Goal: Task Accomplishment & Management: Complete application form

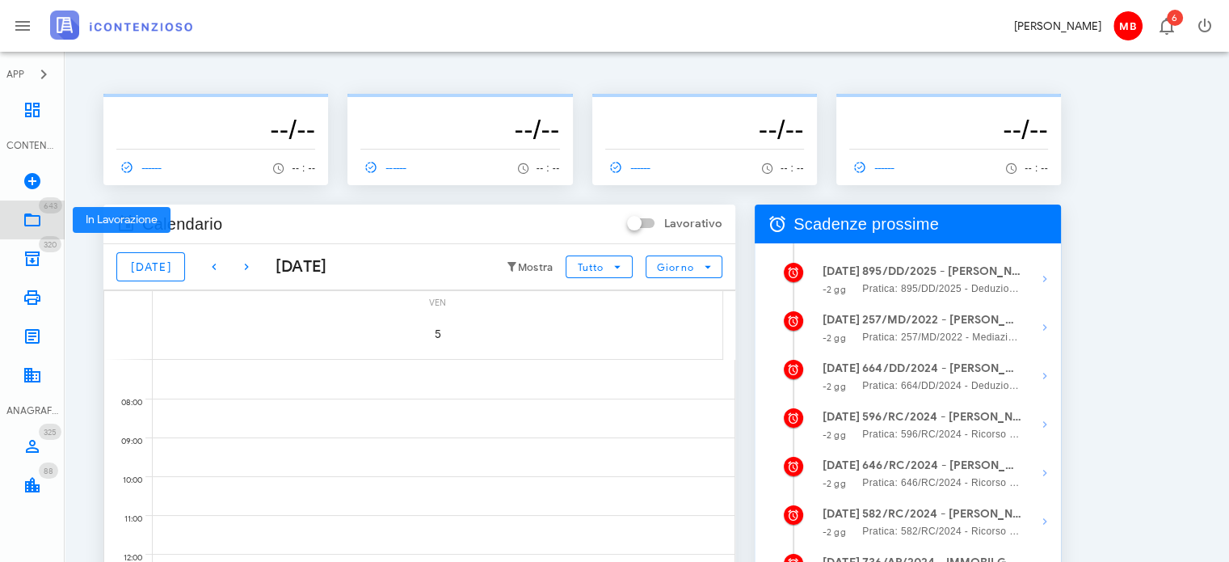
click at [42, 221] on link "643 In Lavorazione 643" at bounding box center [32, 219] width 65 height 39
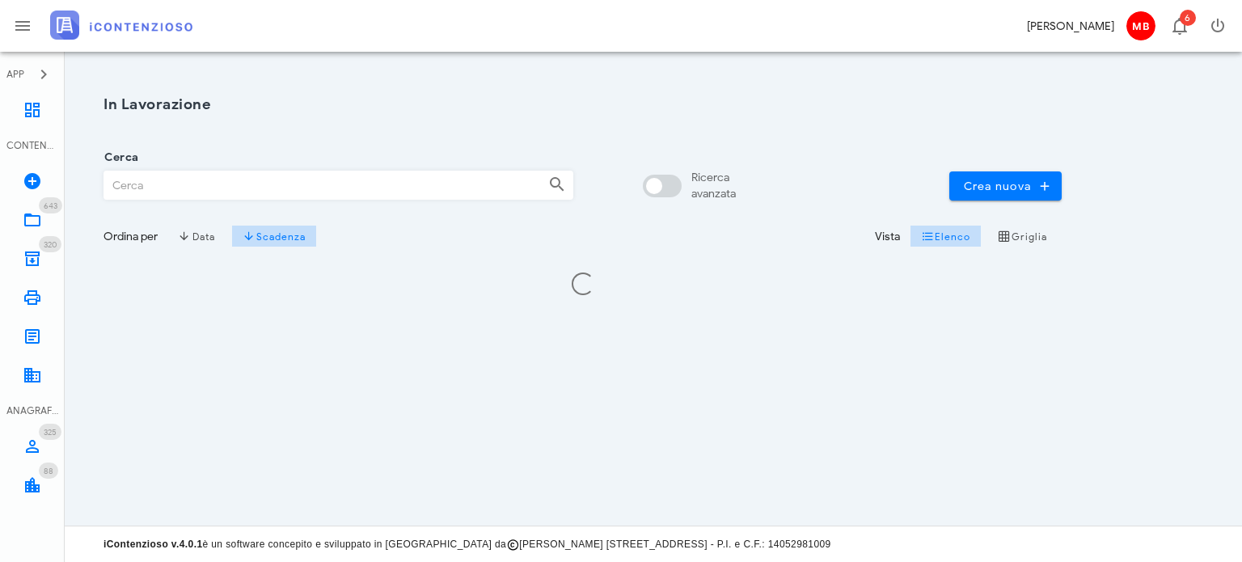
click at [209, 182] on input "Cerca" at bounding box center [319, 184] width 431 height 27
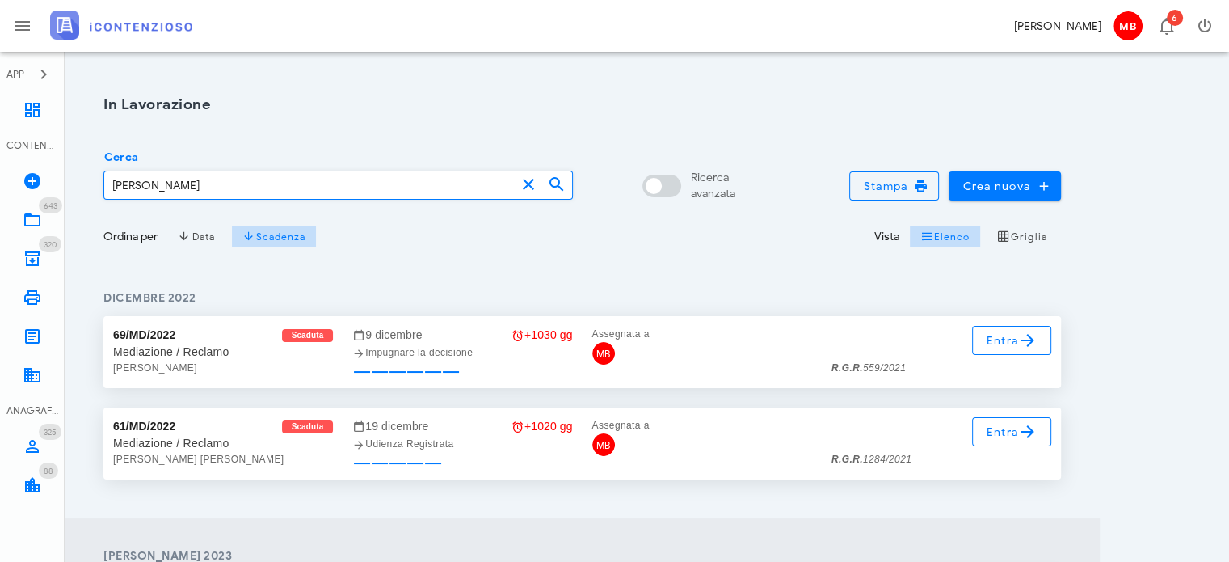
type input "taddia"
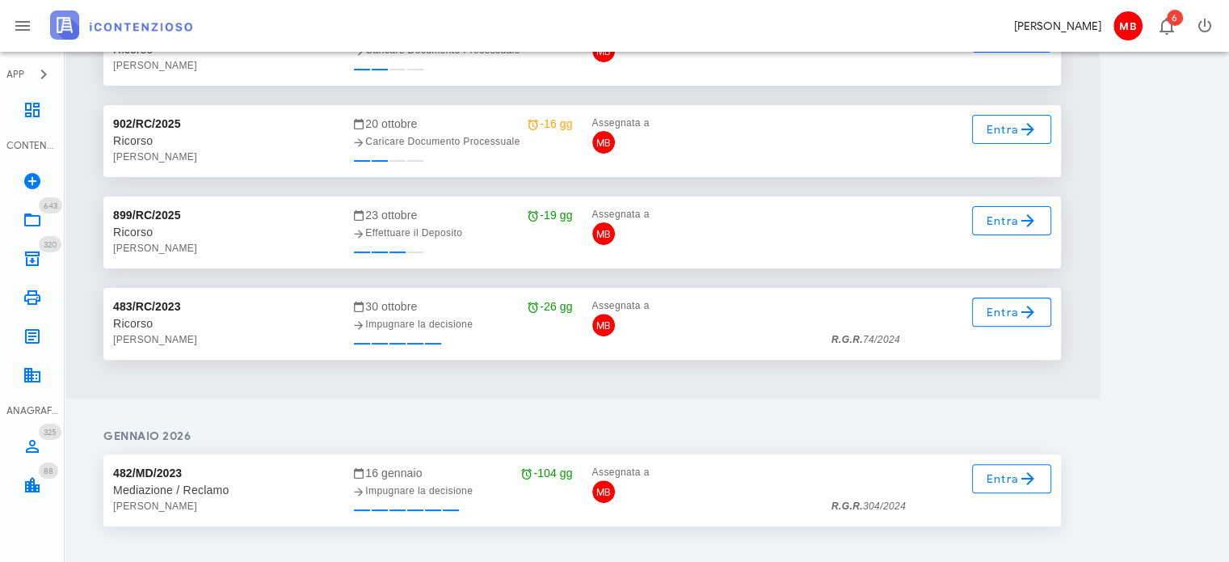
scroll to position [485, 0]
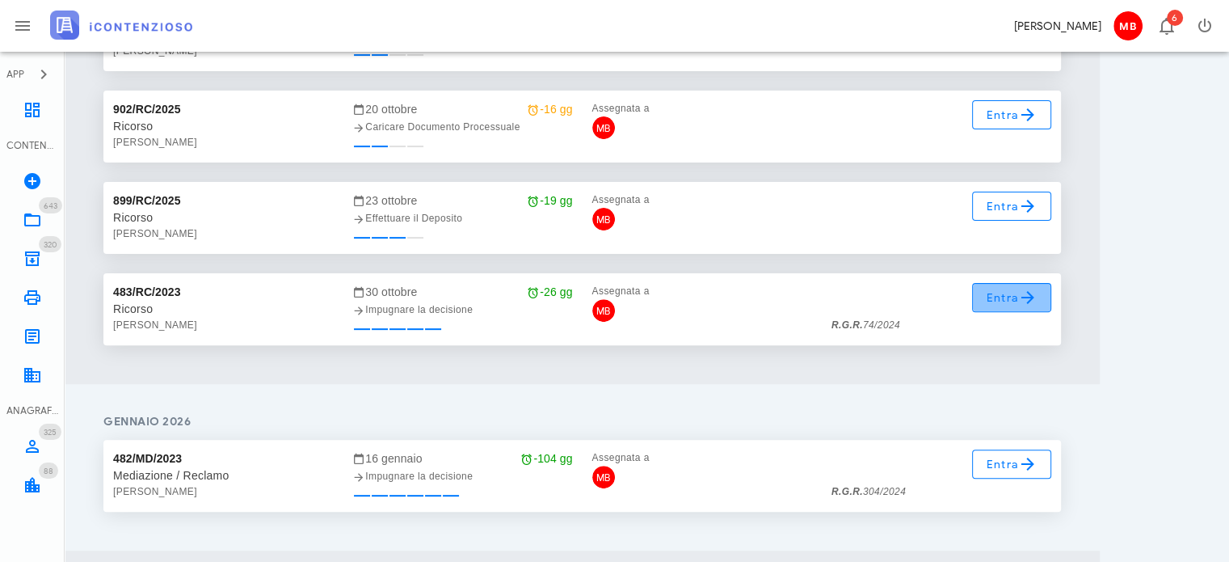
click at [1014, 303] on span "Entra" at bounding box center [1012, 297] width 53 height 19
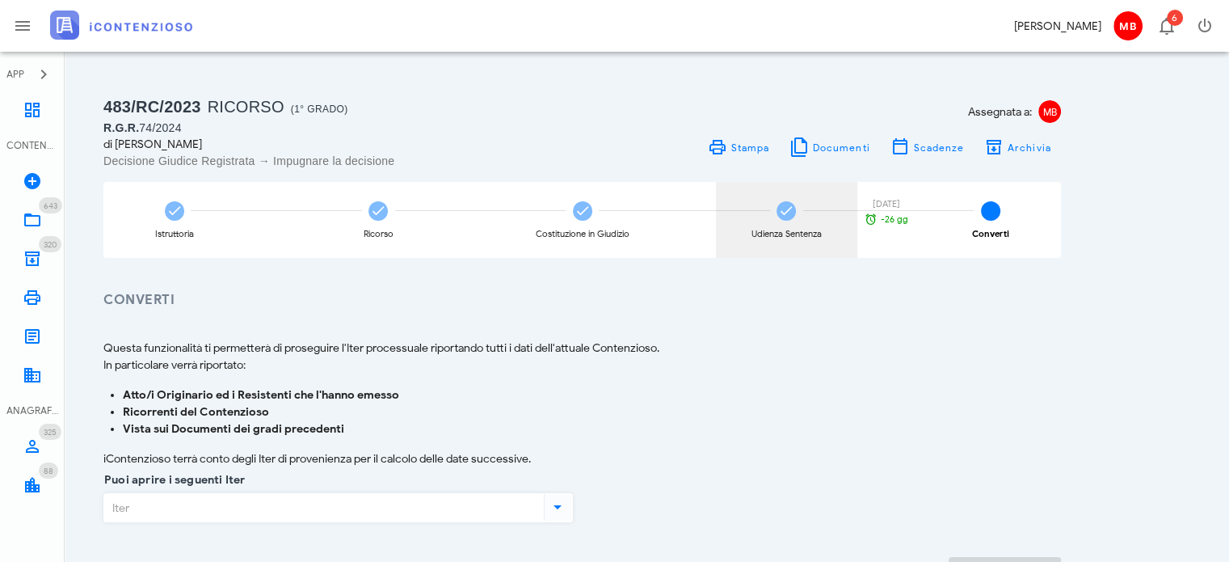
click at [781, 218] on icon at bounding box center [786, 211] width 16 height 16
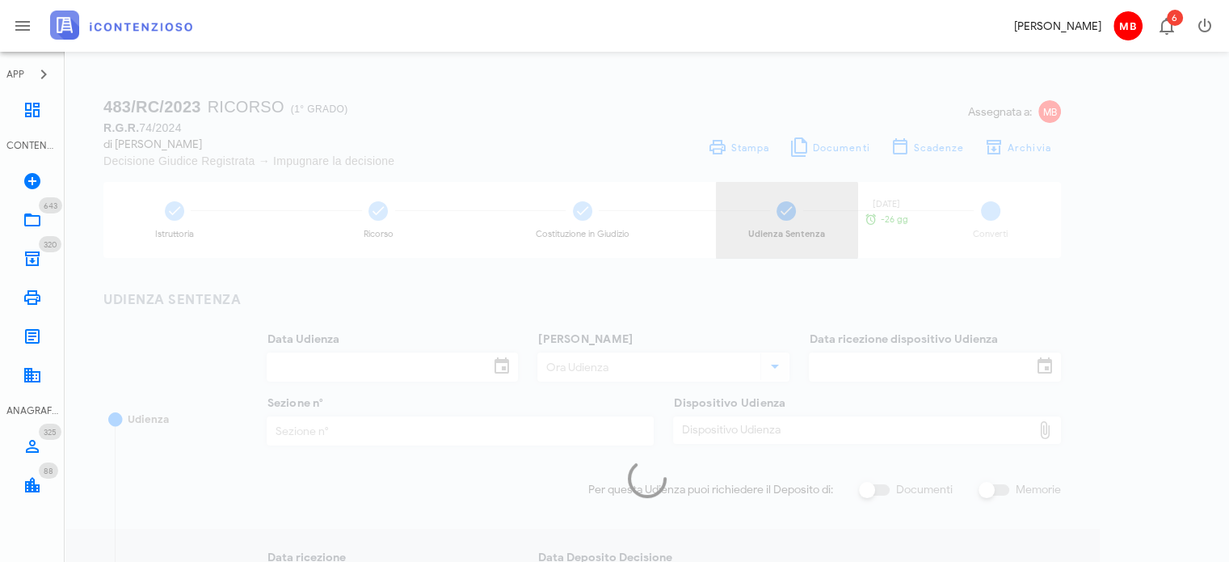
type input "07/05/2024"
type input "09:00"
type input "02/04/2024"
type input "1"
checkbox input "true"
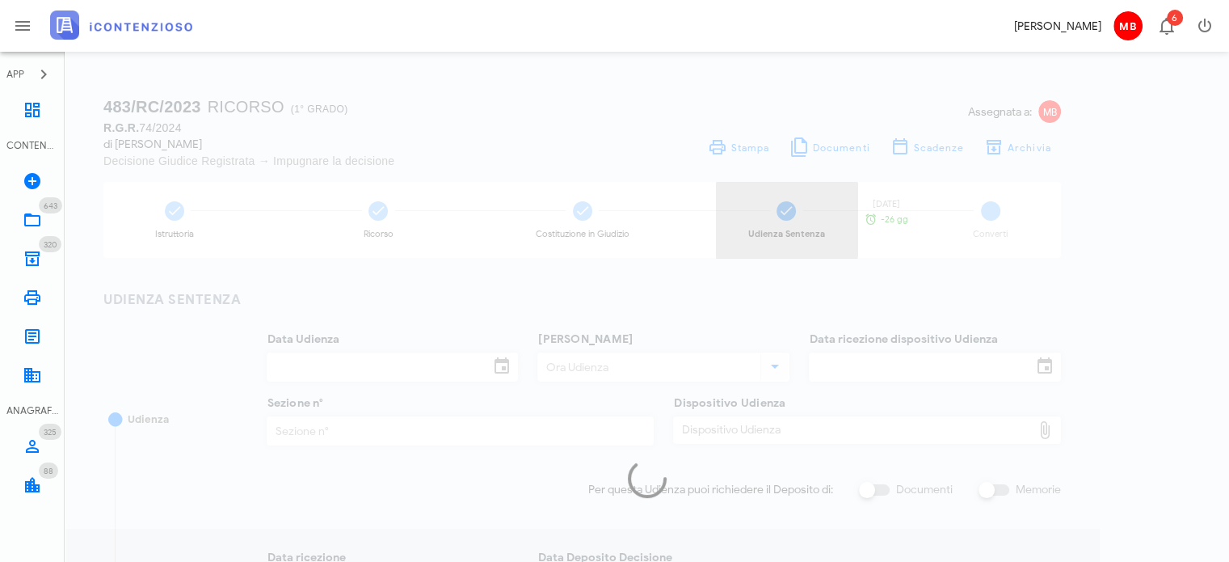
checkbox input "true"
type input "31/03/2025"
type input "123"
type input "2025"
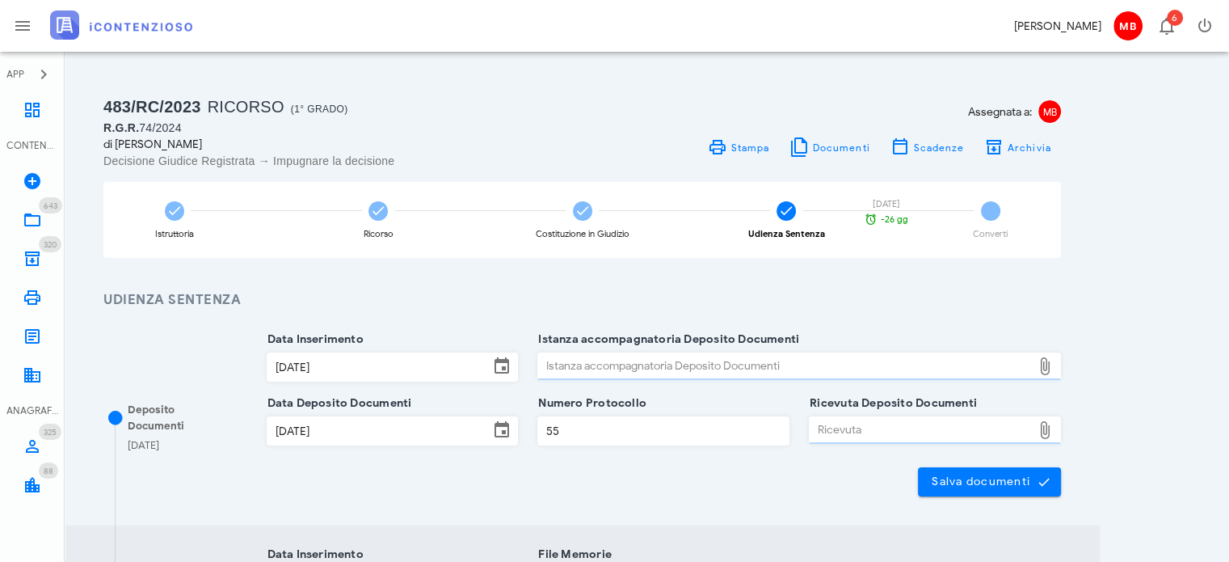
type input "Sentenza"
type input "Sfavorevole"
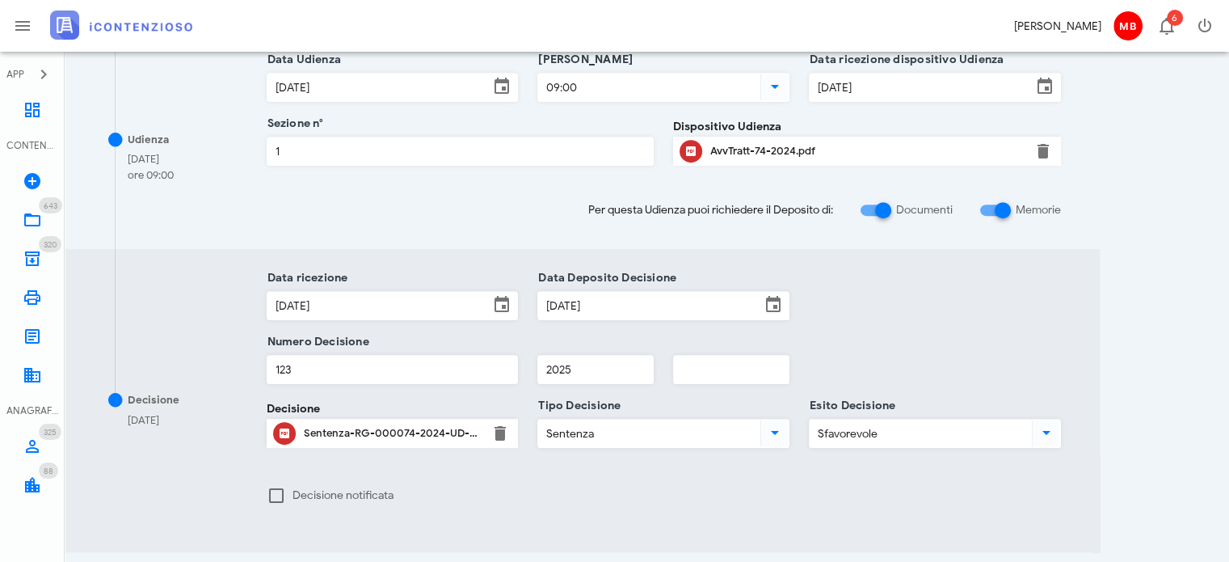
scroll to position [863, 0]
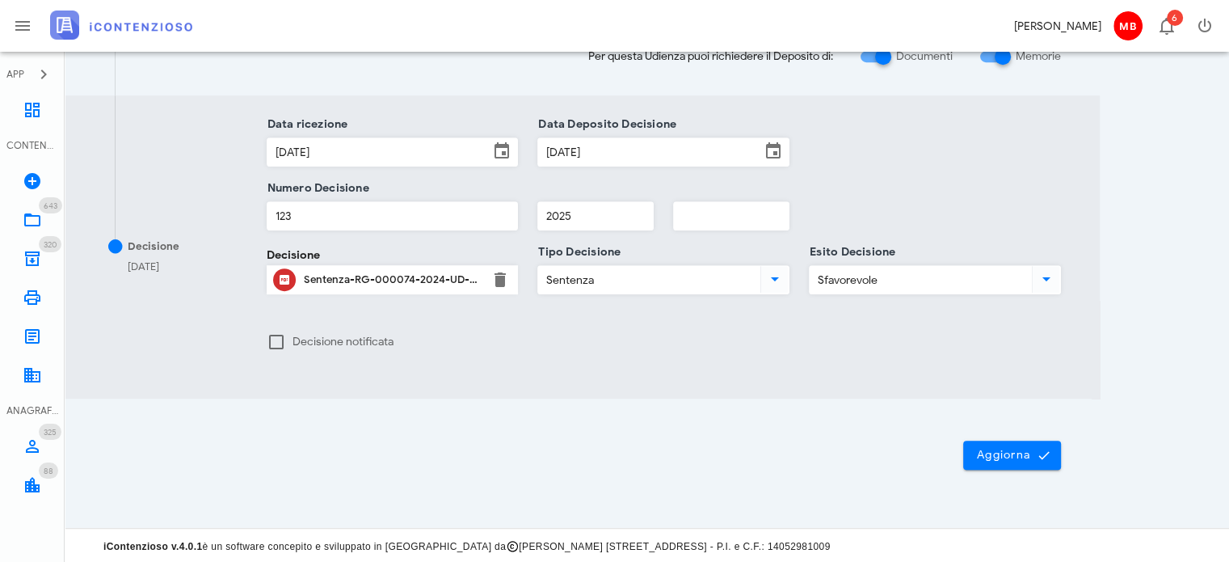
click at [427, 280] on div "Sentenza-RG-000074-2024-UD-07052024.pdf" at bounding box center [393, 279] width 178 height 13
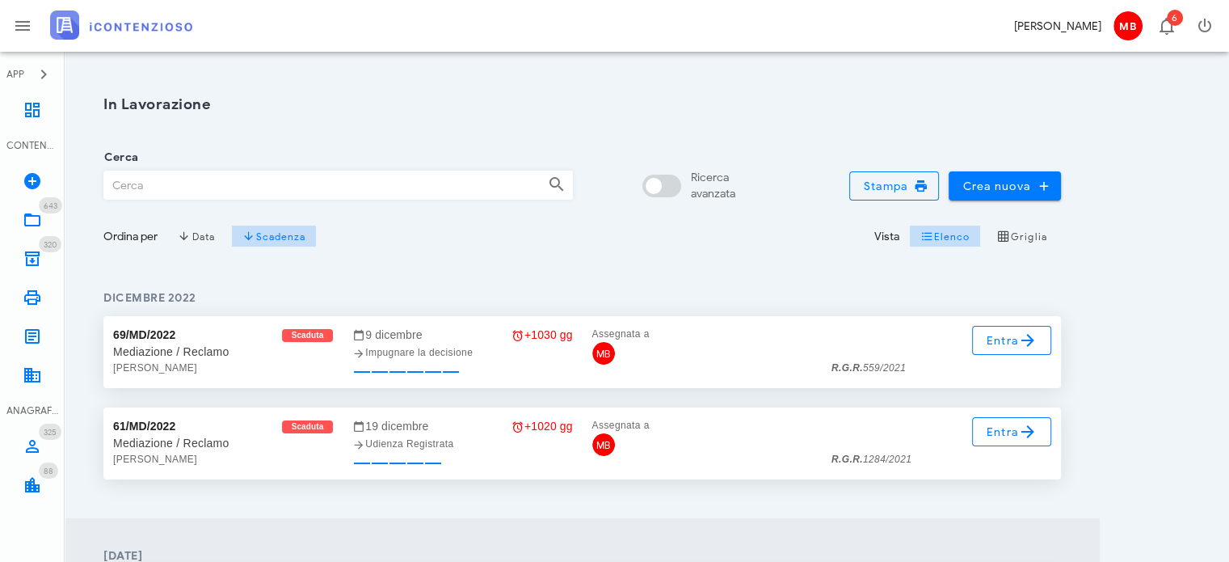
click at [230, 188] on input "Cerca" at bounding box center [319, 184] width 431 height 27
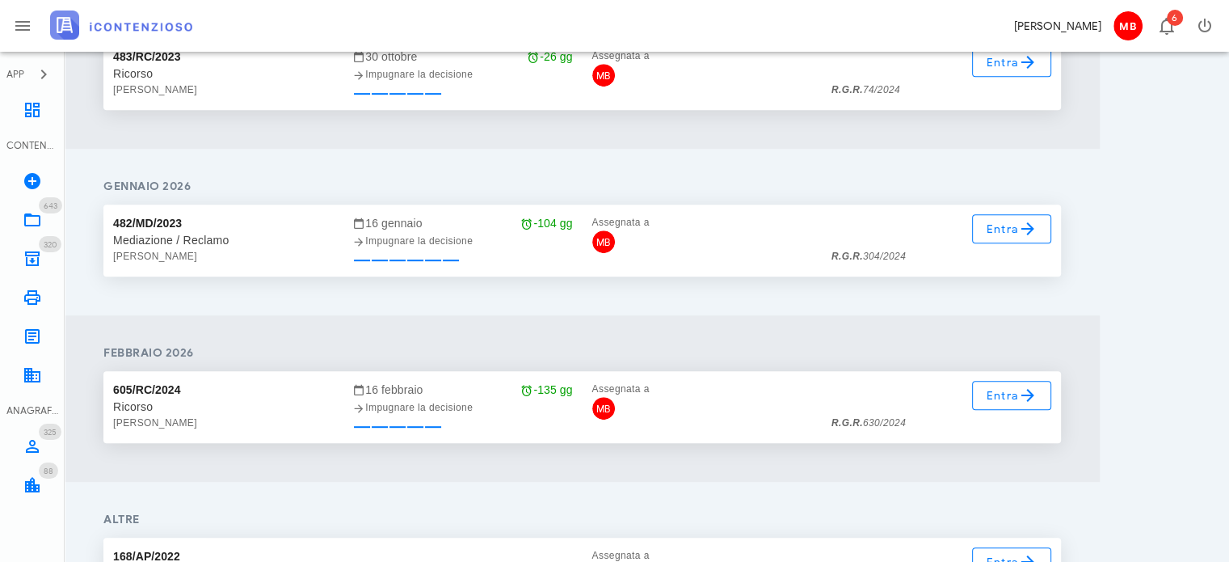
scroll to position [679, 0]
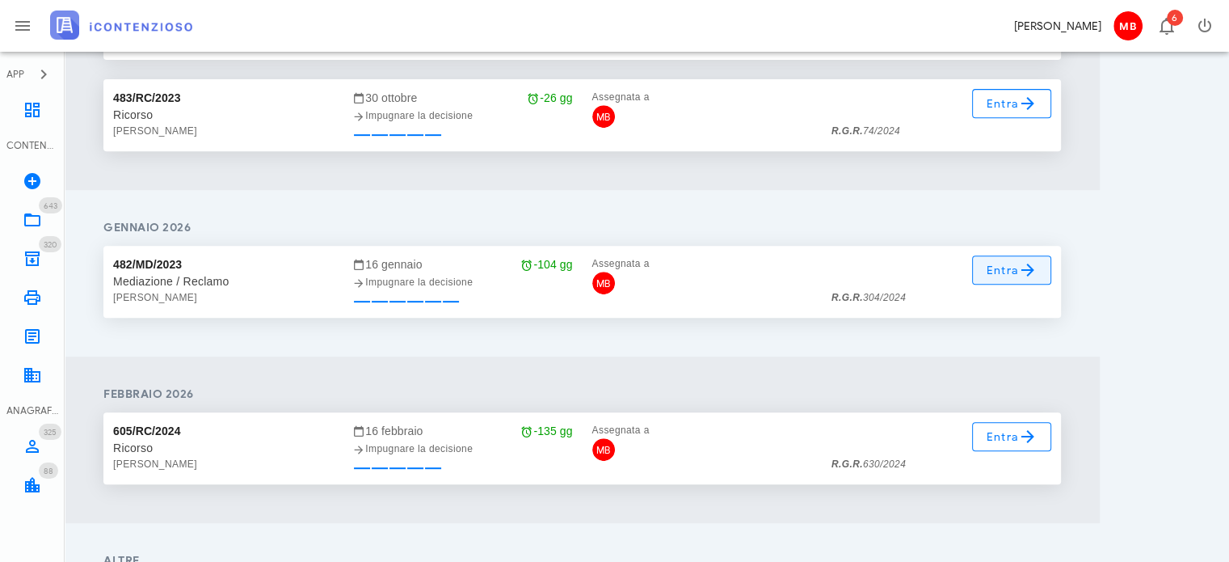
type input "taddia"
click at [1008, 264] on span "Entra" at bounding box center [1012, 269] width 53 height 19
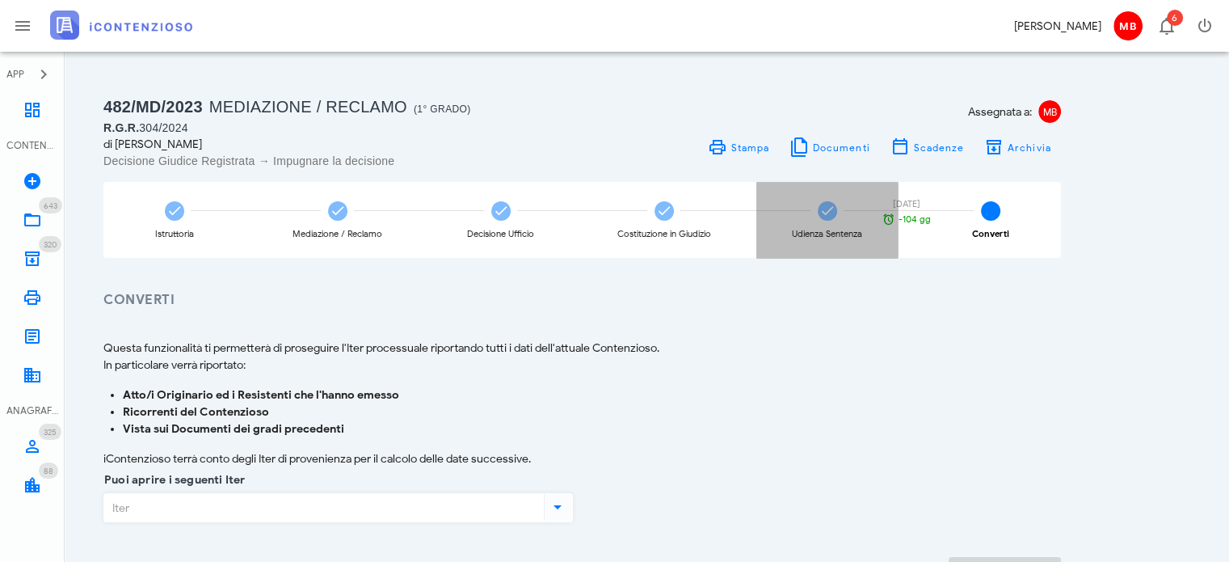
click at [837, 224] on div "Udienza Sentenza 16/01/2026 -104 gg" at bounding box center [827, 220] width 141 height 76
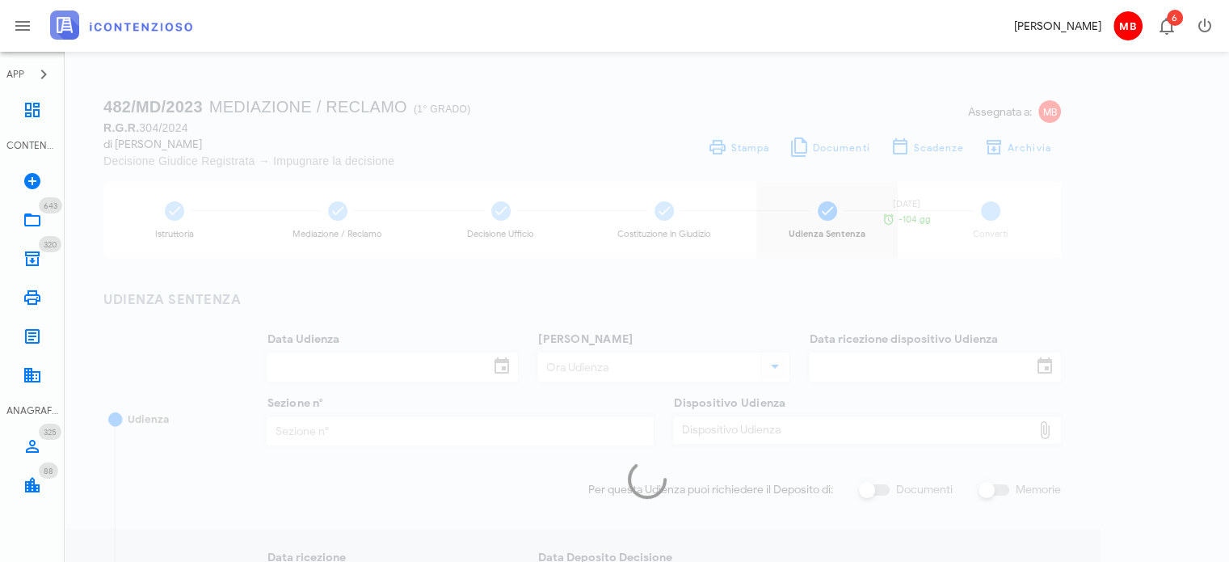
type input "16/07/2024"
type input "09:00"
type input "04/06/2024"
type input "1"
checkbox input "true"
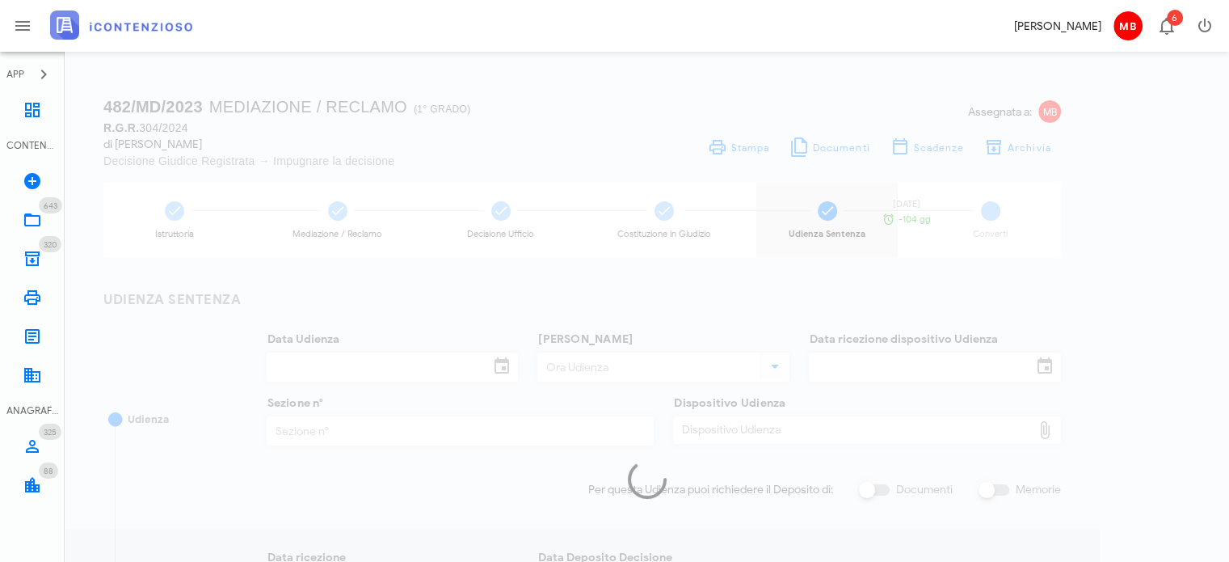
checkbox input "true"
type input "16/06/2025"
type input "231"
type input "2025"
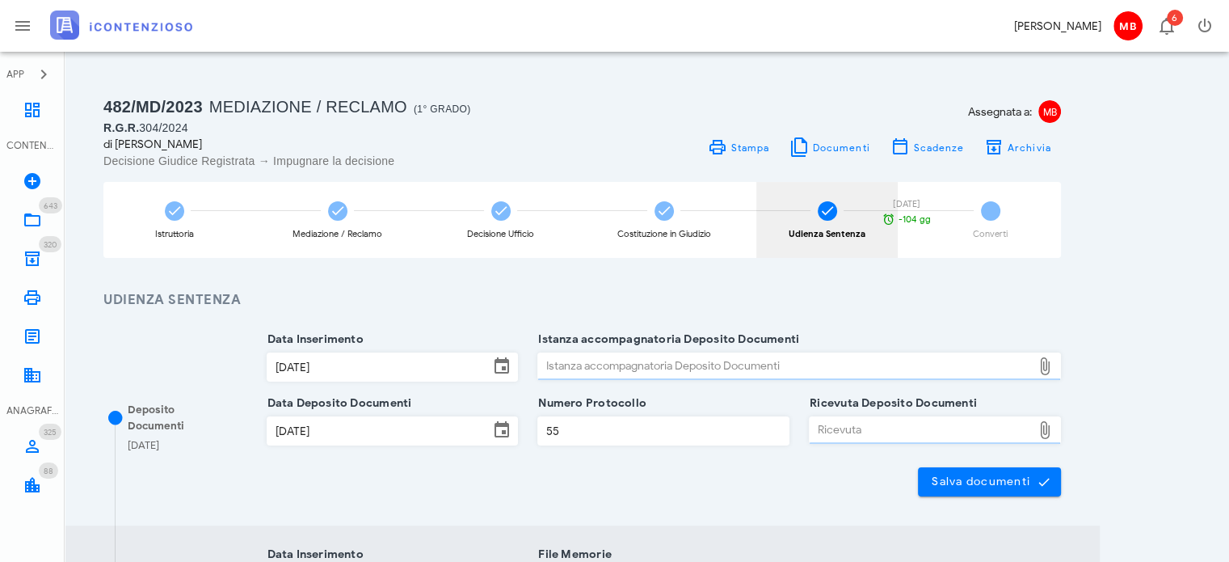
type input "Sentenza"
type input "Sfavorevole"
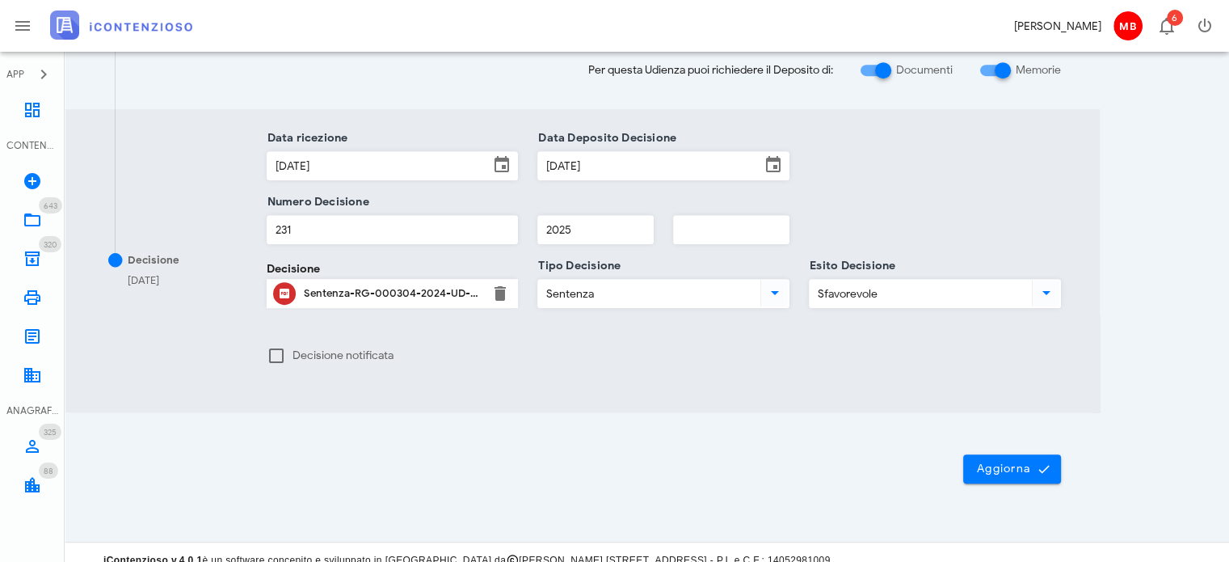
scroll to position [863, 0]
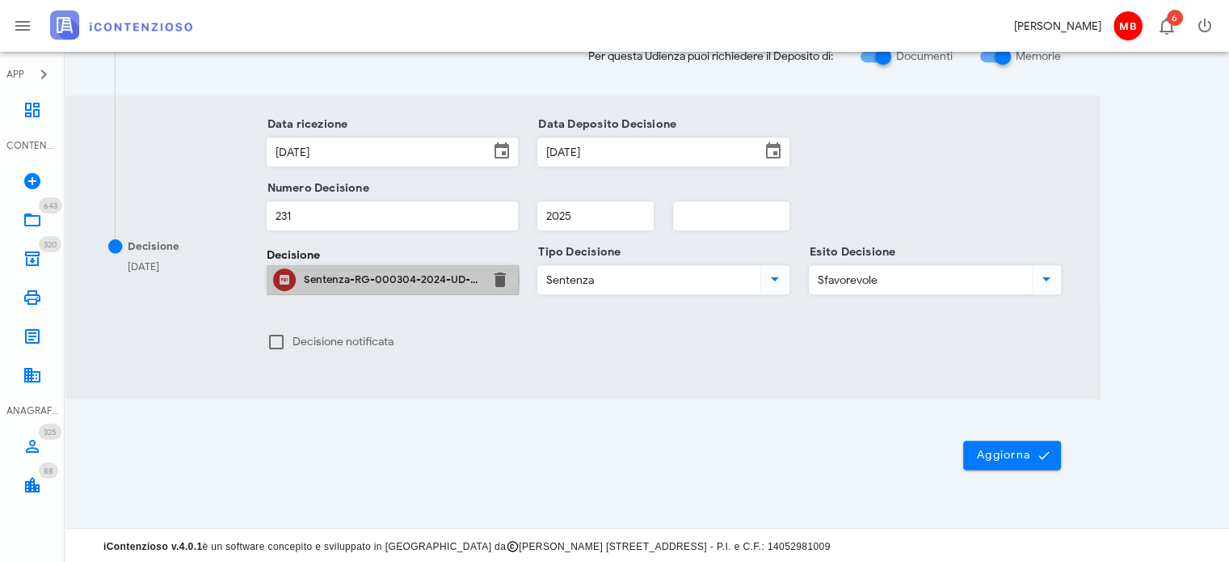
click at [391, 280] on div "Sentenza-RG-000304-2024-UD-16072024.pdf" at bounding box center [393, 279] width 178 height 13
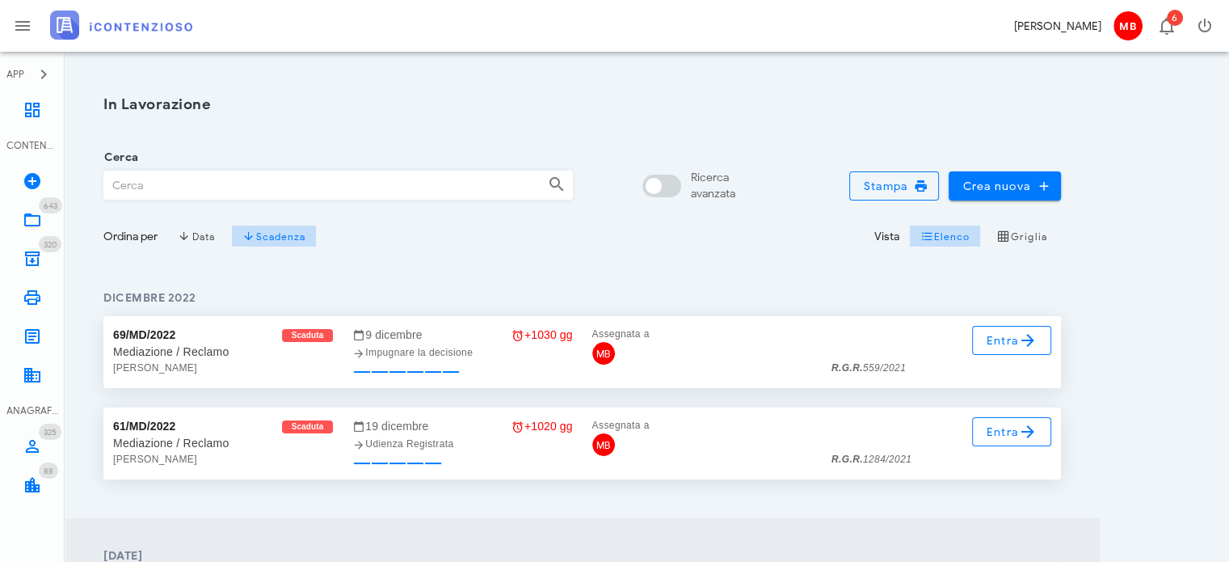
click at [185, 174] on input "Cerca" at bounding box center [319, 184] width 431 height 27
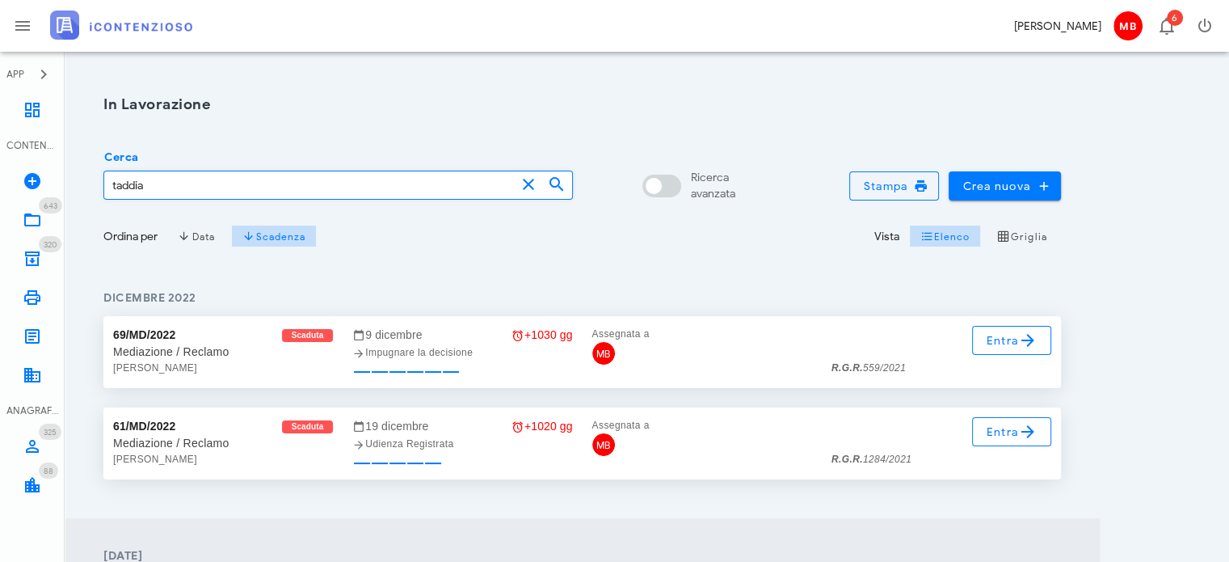
type input "taddia"
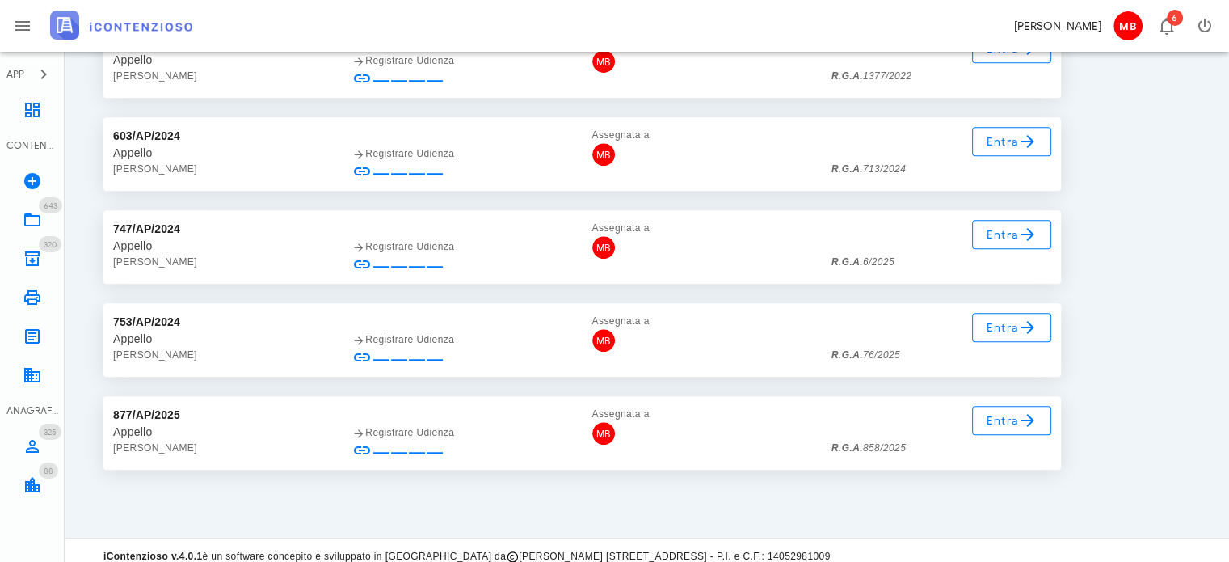
scroll to position [1245, 0]
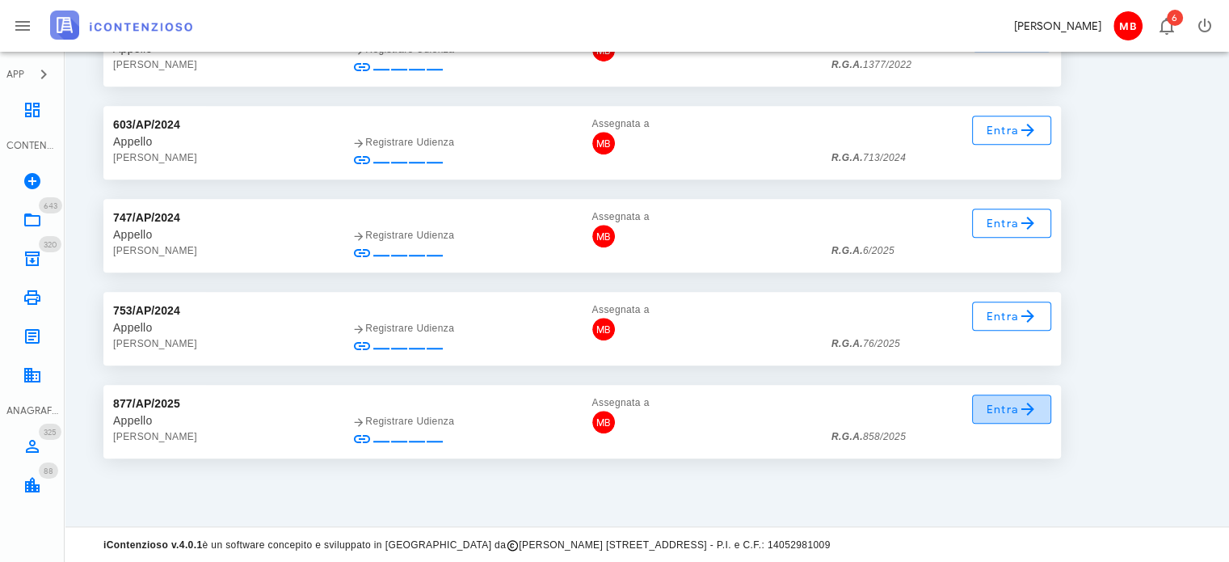
click at [1016, 402] on span "Entra" at bounding box center [1012, 408] width 53 height 19
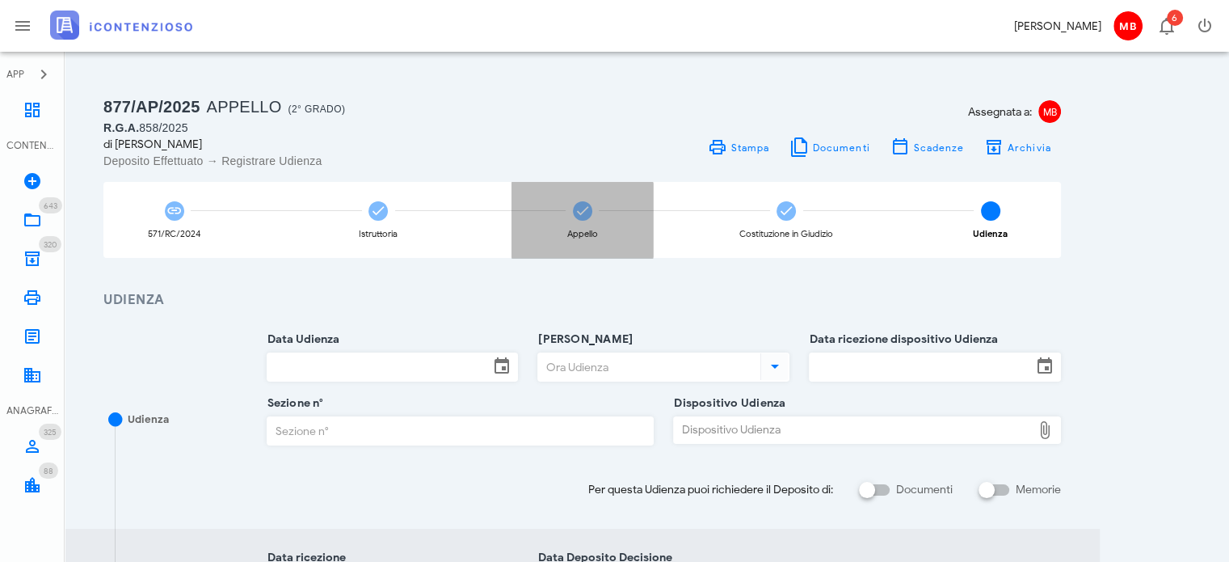
click at [580, 213] on icon at bounding box center [583, 211] width 16 height 16
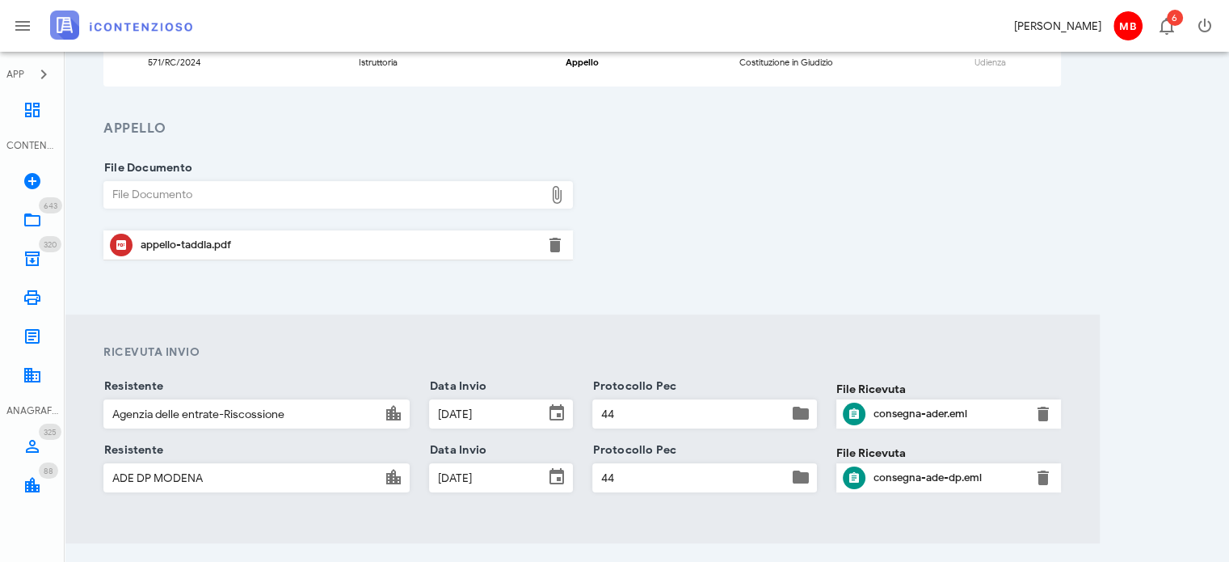
scroll to position [142, 0]
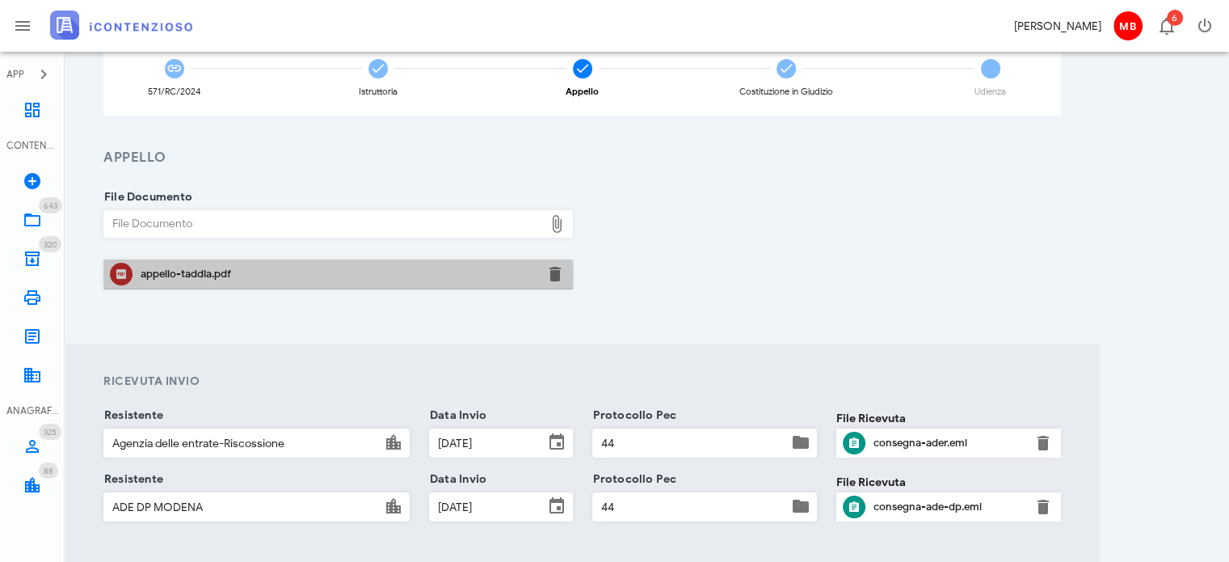
click at [197, 272] on div "appello-taddia.pdf" at bounding box center [338, 274] width 395 height 13
